Goal: Obtain resource: Obtain resource

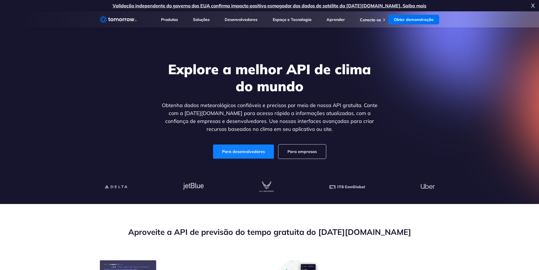
click at [234, 154] on link "Para desenvolvedores" at bounding box center [243, 151] width 61 height 14
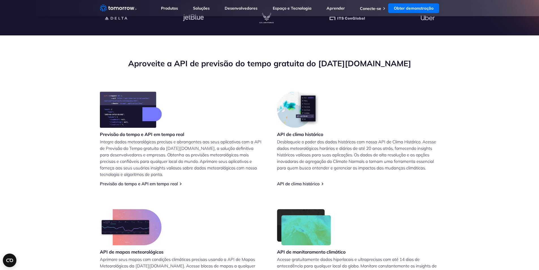
scroll to position [170, 0]
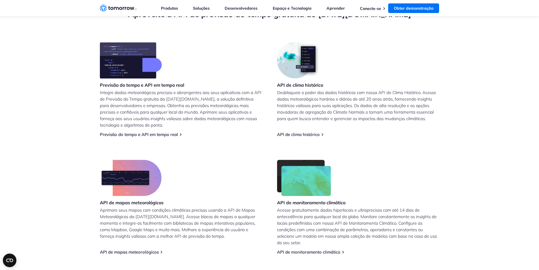
scroll to position [246, 0]
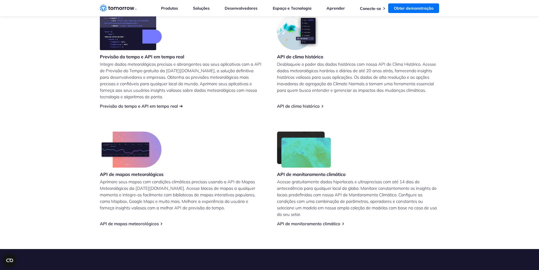
click at [161, 105] on font "Previsão do tempo e API em tempo real" at bounding box center [139, 105] width 78 height 5
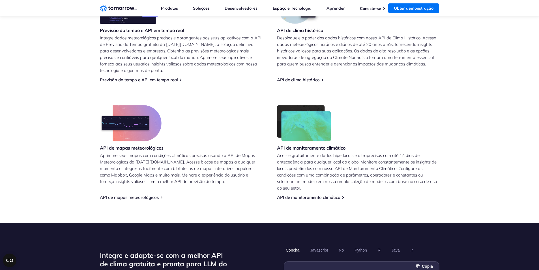
scroll to position [281, 0]
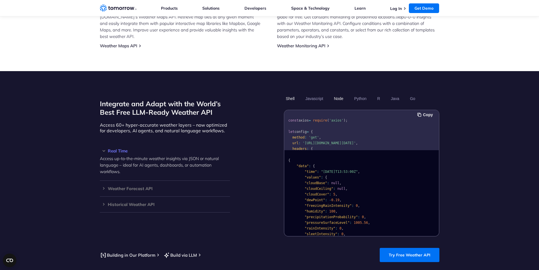
click at [286, 94] on button "Shell" at bounding box center [290, 99] width 13 height 10
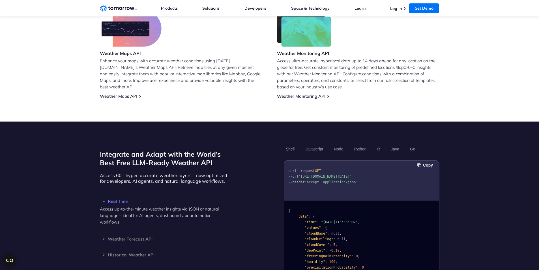
scroll to position [389, 0]
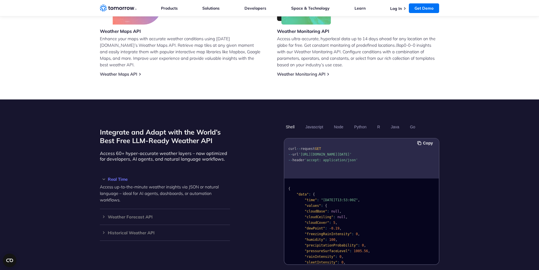
drag, startPoint x: 301, startPoint y: 146, endPoint x: 339, endPoint y: 153, distance: 38.3
click at [339, 153] on span "'[URL][DOMAIN_NAME][DATE]'" at bounding box center [324, 154] width 53 height 4
copy span "https://api.tomorrow.io/v4/weather/realtime?location=toronto&apikey=XXX"
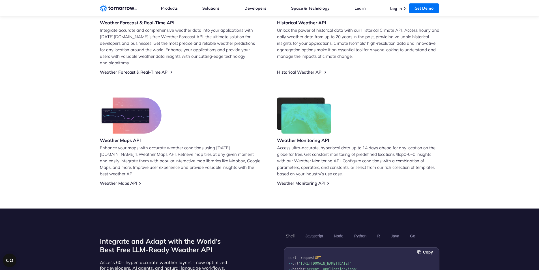
scroll to position [276, 0]
